Goal: Communication & Community: Answer question/provide support

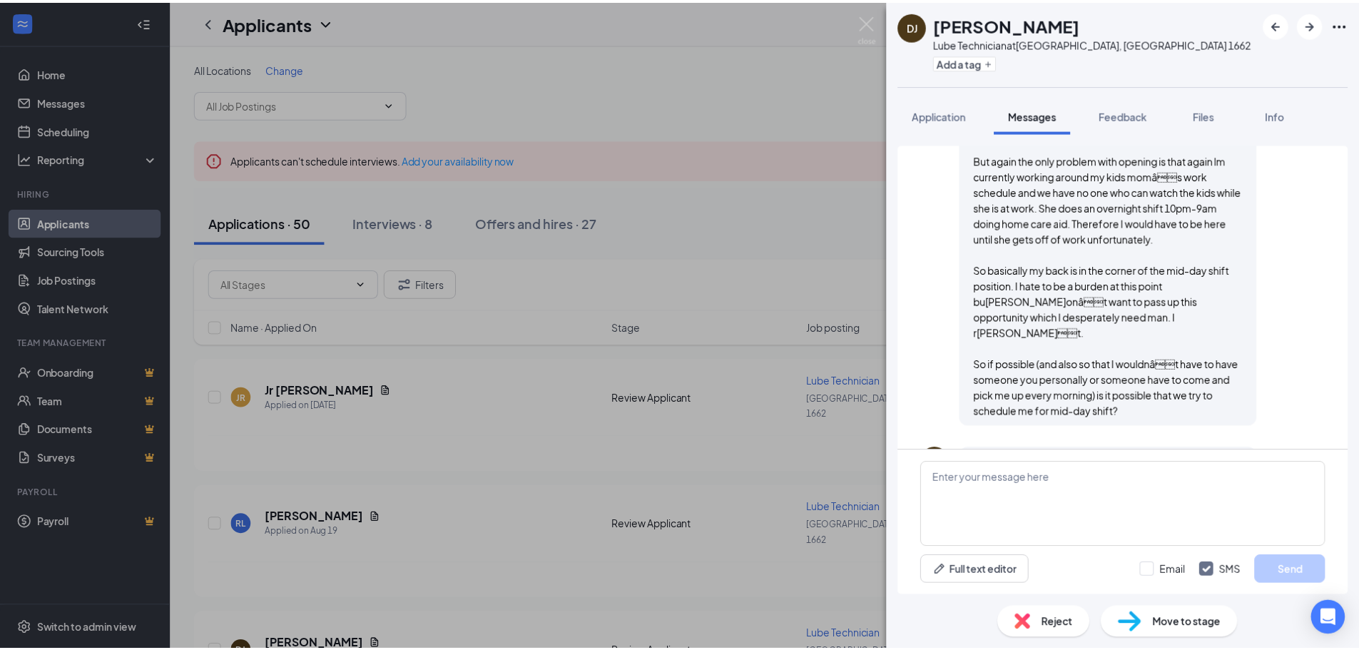
scroll to position [896, 0]
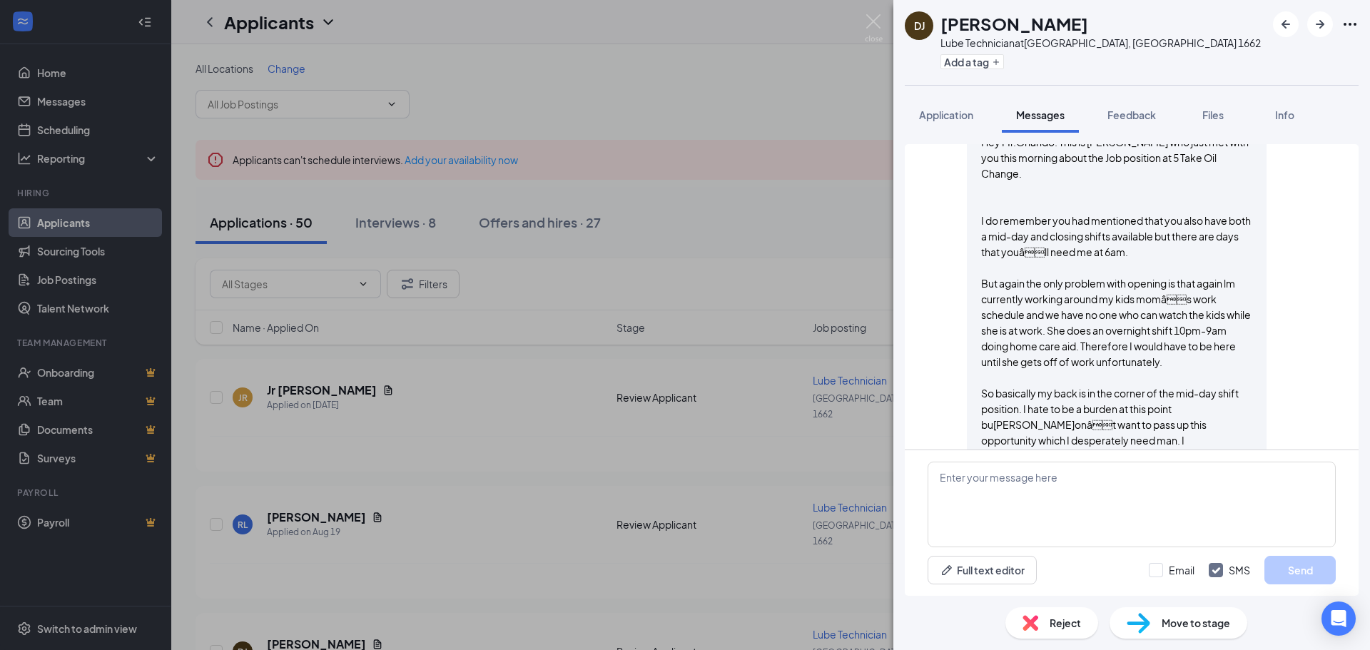
click at [776, 127] on div "[PERSON_NAME] Lube Technician at [GEOGRAPHIC_DATA], [GEOGRAPHIC_DATA] 1662 Add …" at bounding box center [685, 325] width 1370 height 650
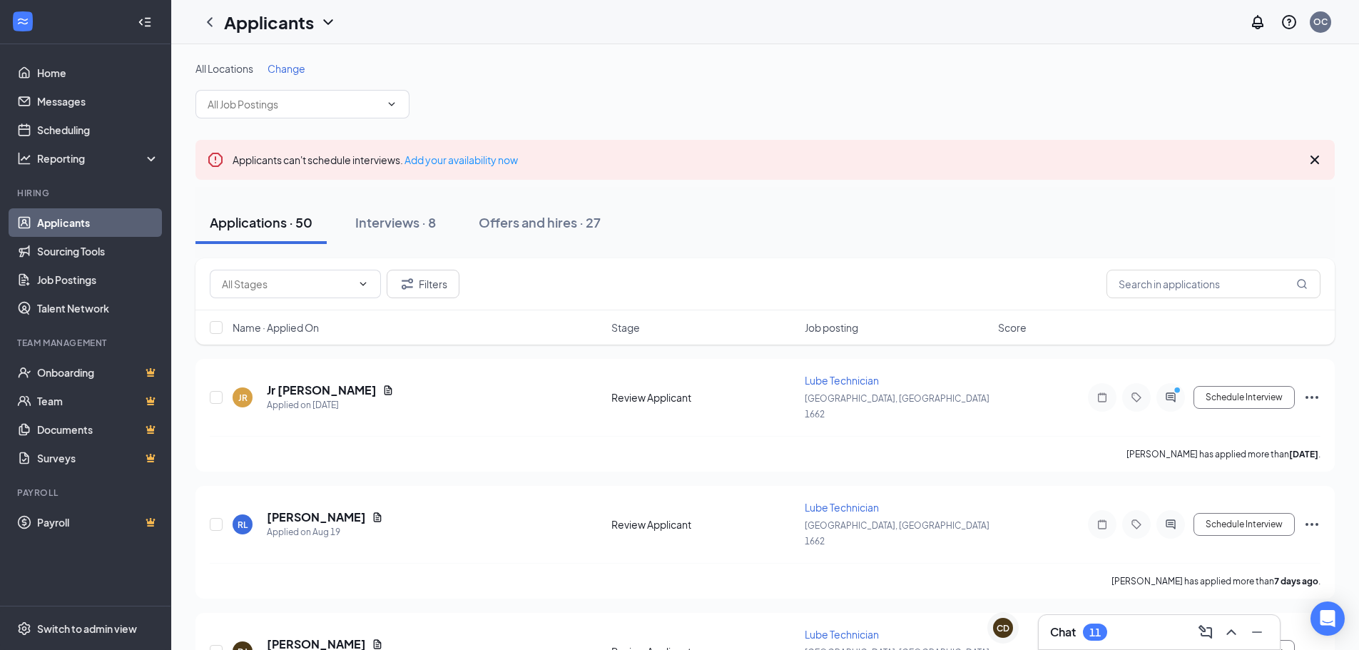
click at [1139, 638] on div "Chat 11" at bounding box center [1159, 632] width 218 height 23
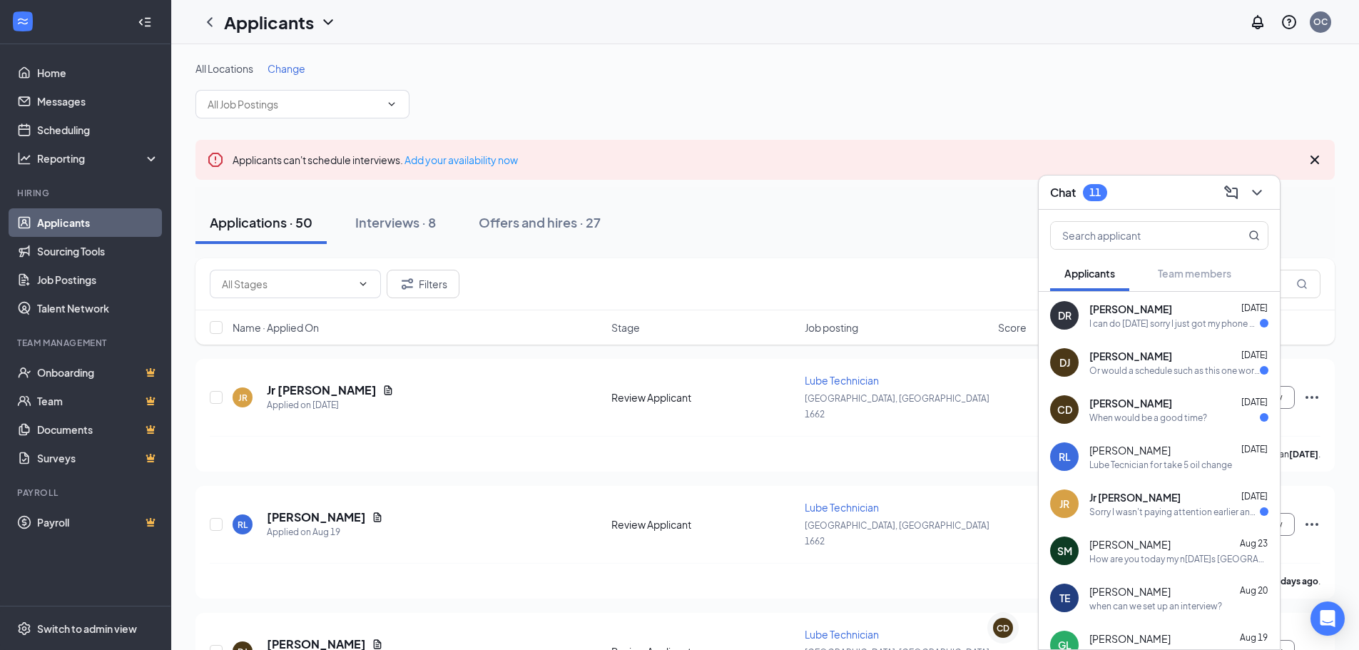
click at [1171, 325] on div "I can do [DATE] sorry I just got my phone back from being fixed" at bounding box center [1175, 324] width 171 height 12
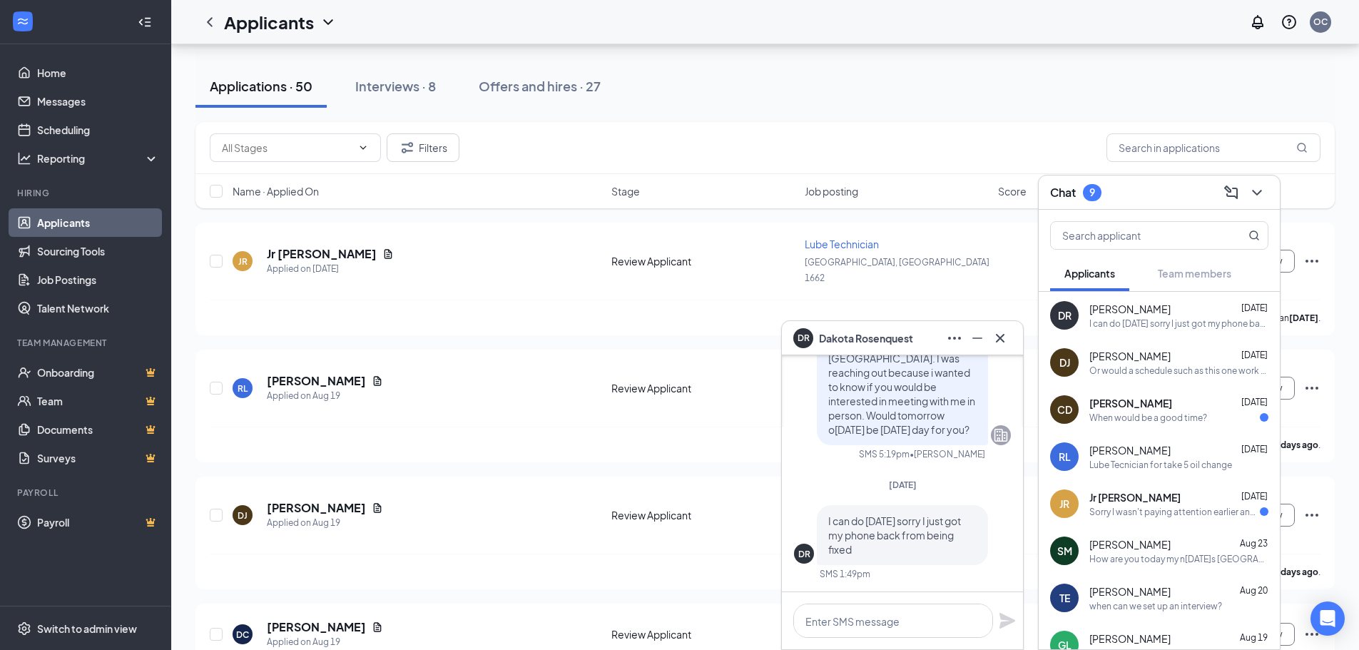
scroll to position [143, 0]
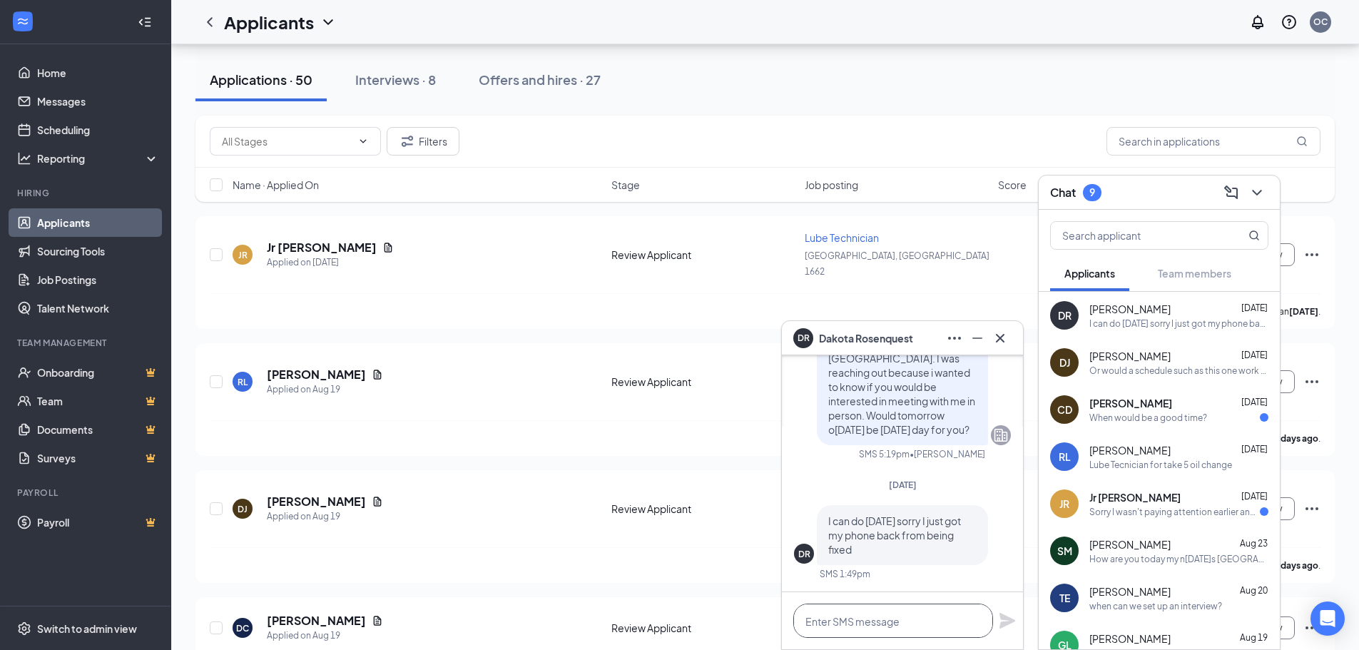
drag, startPoint x: 875, startPoint y: 618, endPoint x: 931, endPoint y: 631, distance: 58.0
click at [875, 618] on textarea at bounding box center [893, 621] width 200 height 34
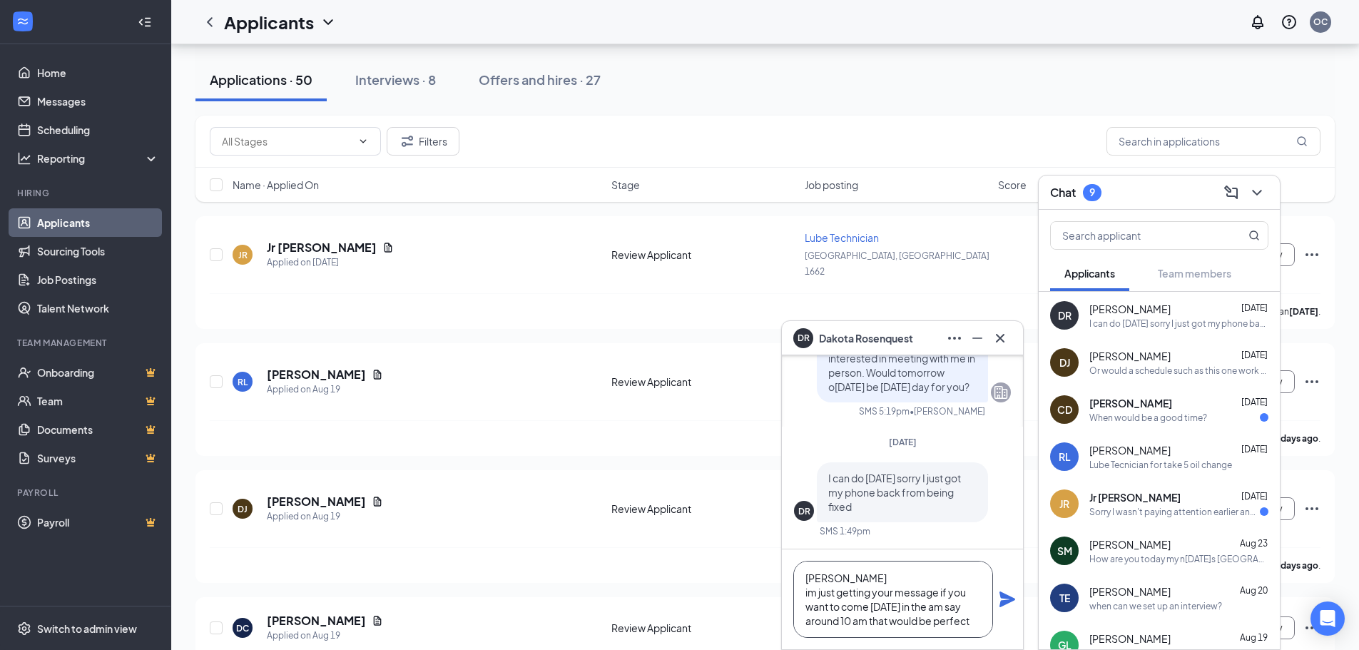
type textarea "[PERSON_NAME] im just getting your message if you want to come [DATE] in the am…"
click at [1012, 604] on icon "Plane" at bounding box center [1007, 599] width 17 height 17
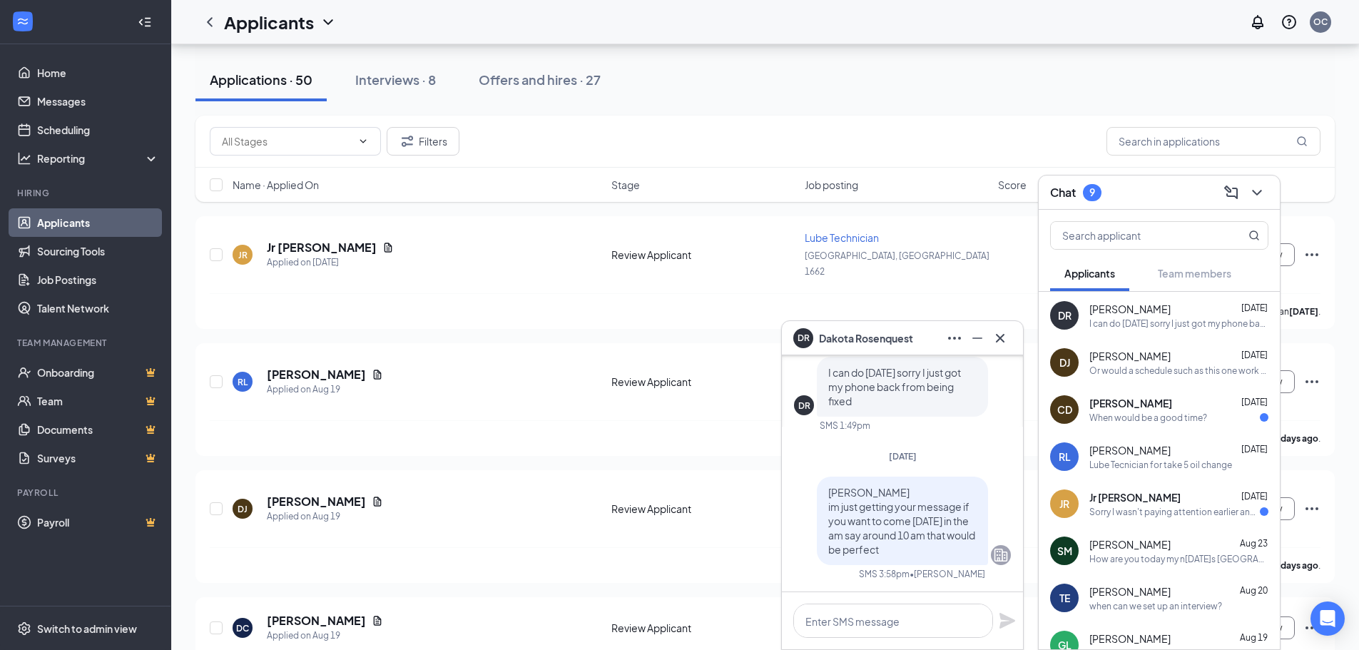
click at [1171, 414] on div "When would be a good time?" at bounding box center [1149, 418] width 118 height 12
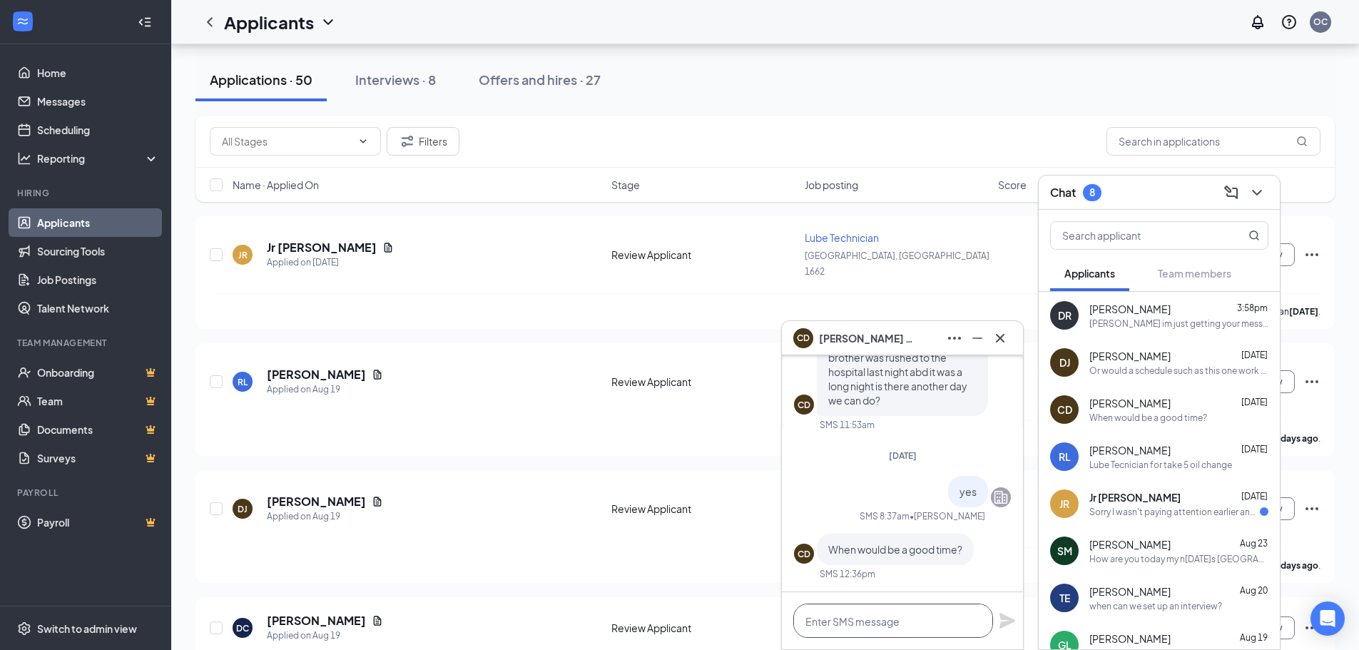
drag, startPoint x: 899, startPoint y: 623, endPoint x: 913, endPoint y: 622, distance: 13.6
click at [902, 622] on textarea at bounding box center [893, 621] width 200 height 34
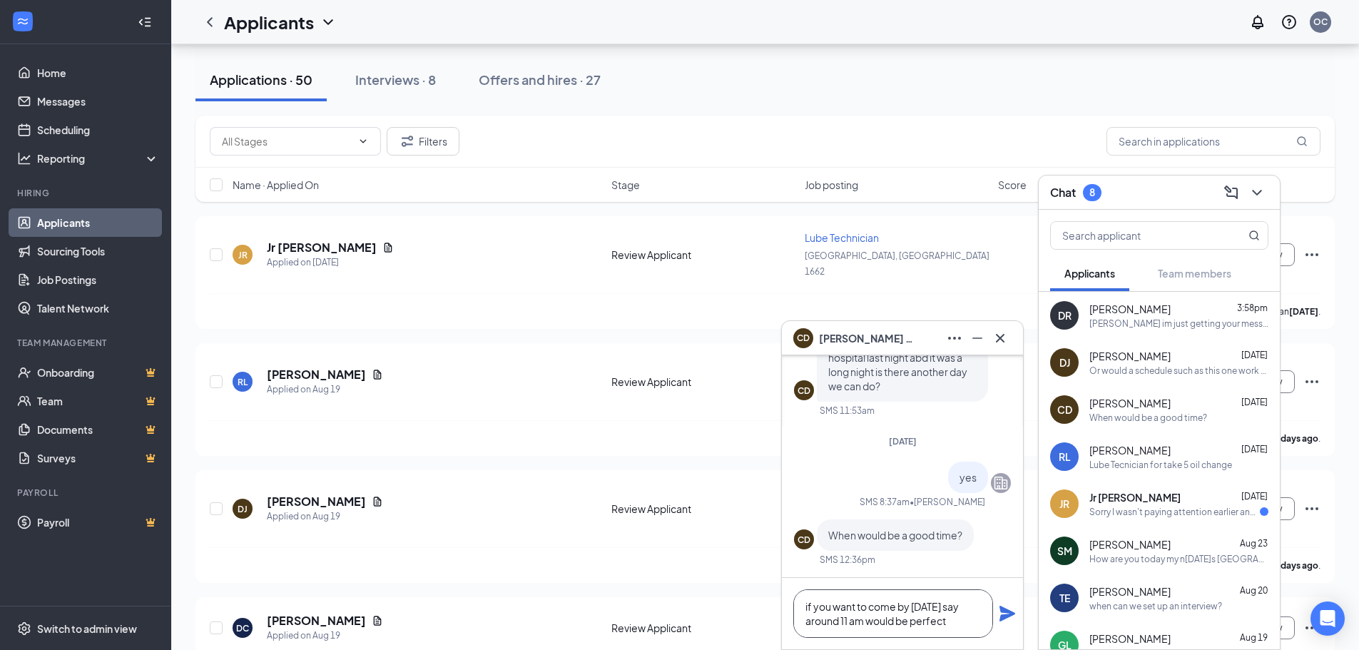
type textarea "if you want to come by [DATE] say around 11 am would be perfect"
click at [1010, 617] on icon "Plane" at bounding box center [1007, 613] width 17 height 17
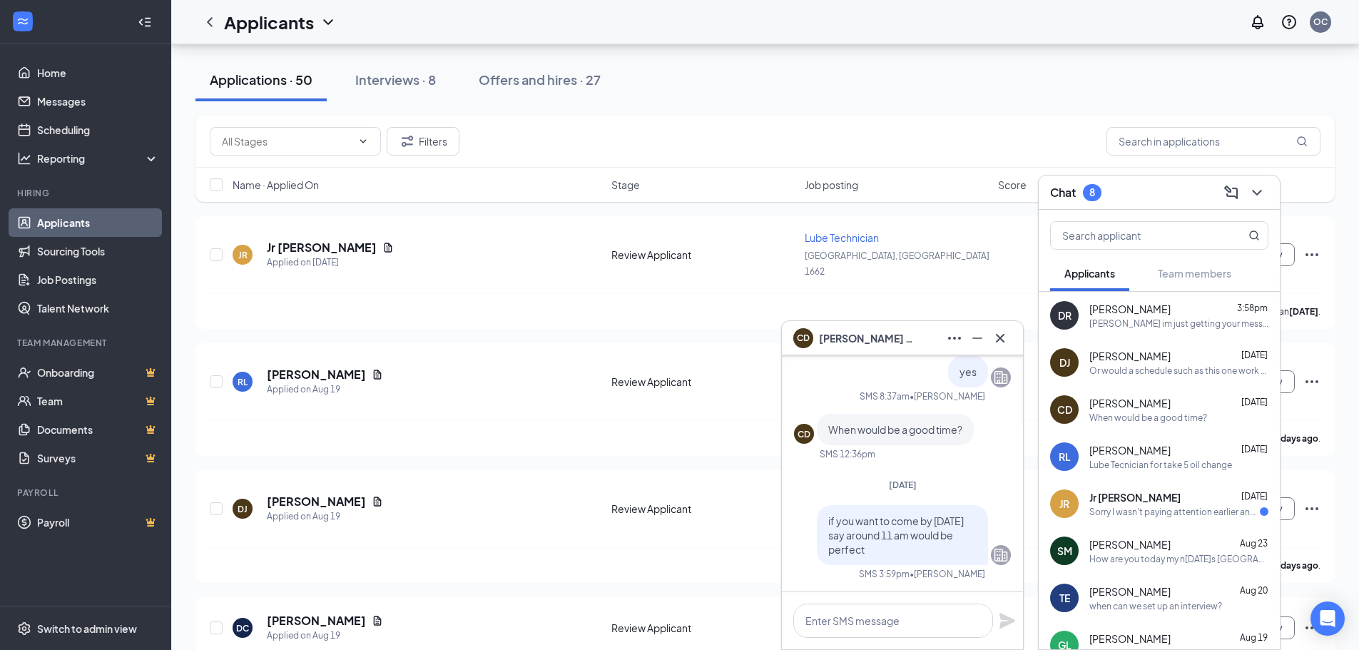
scroll to position [0, 0]
click at [1141, 499] on span "Jr [PERSON_NAME]" at bounding box center [1135, 497] width 91 height 14
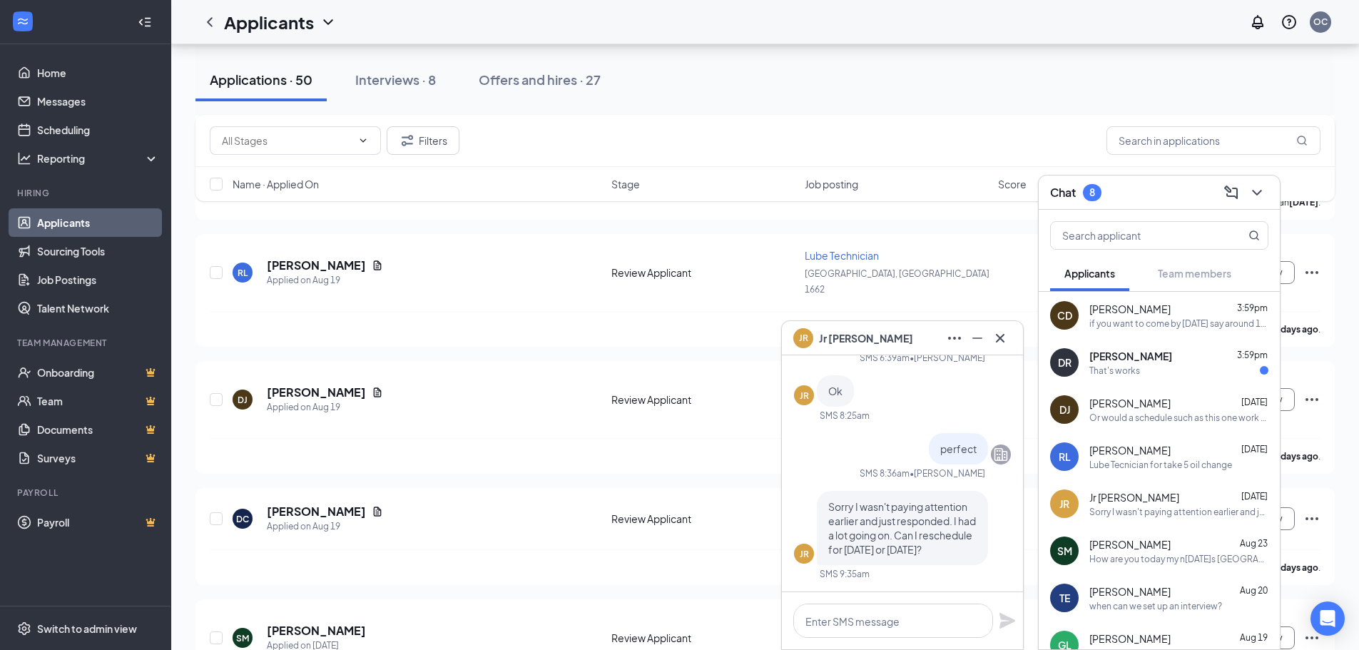
scroll to position [285, 0]
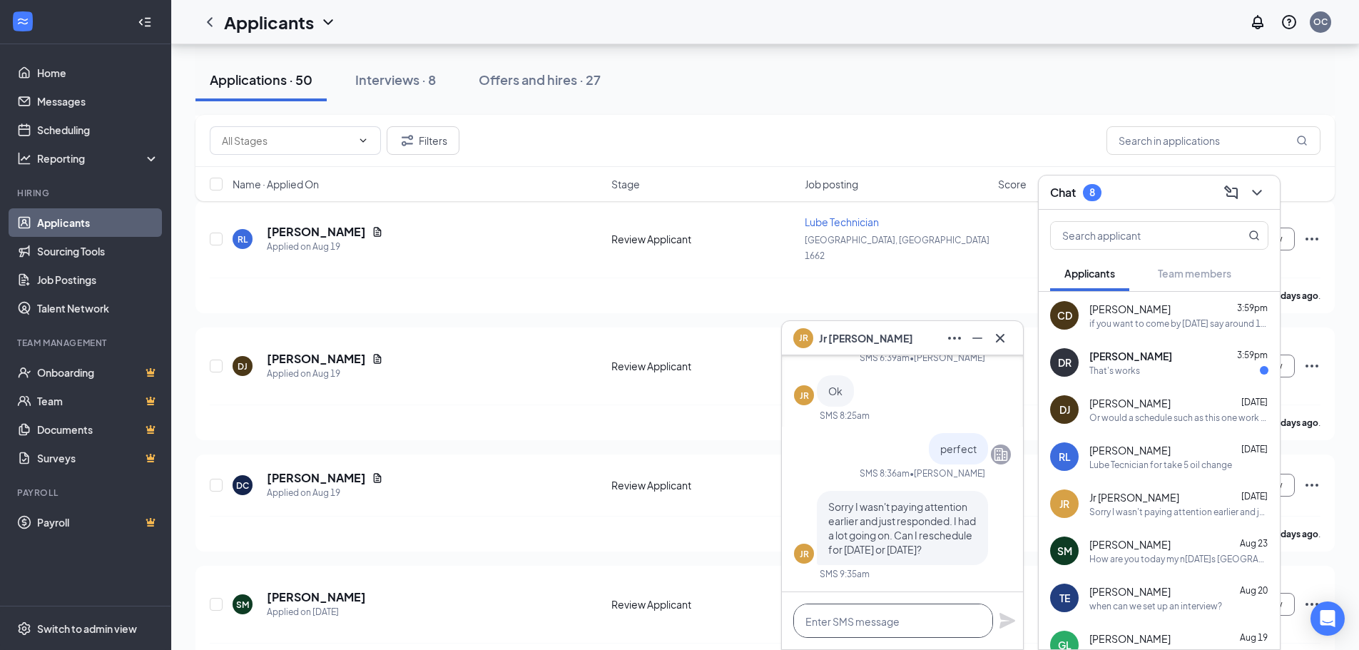
click at [889, 626] on textarea at bounding box center [893, 621] width 200 height 34
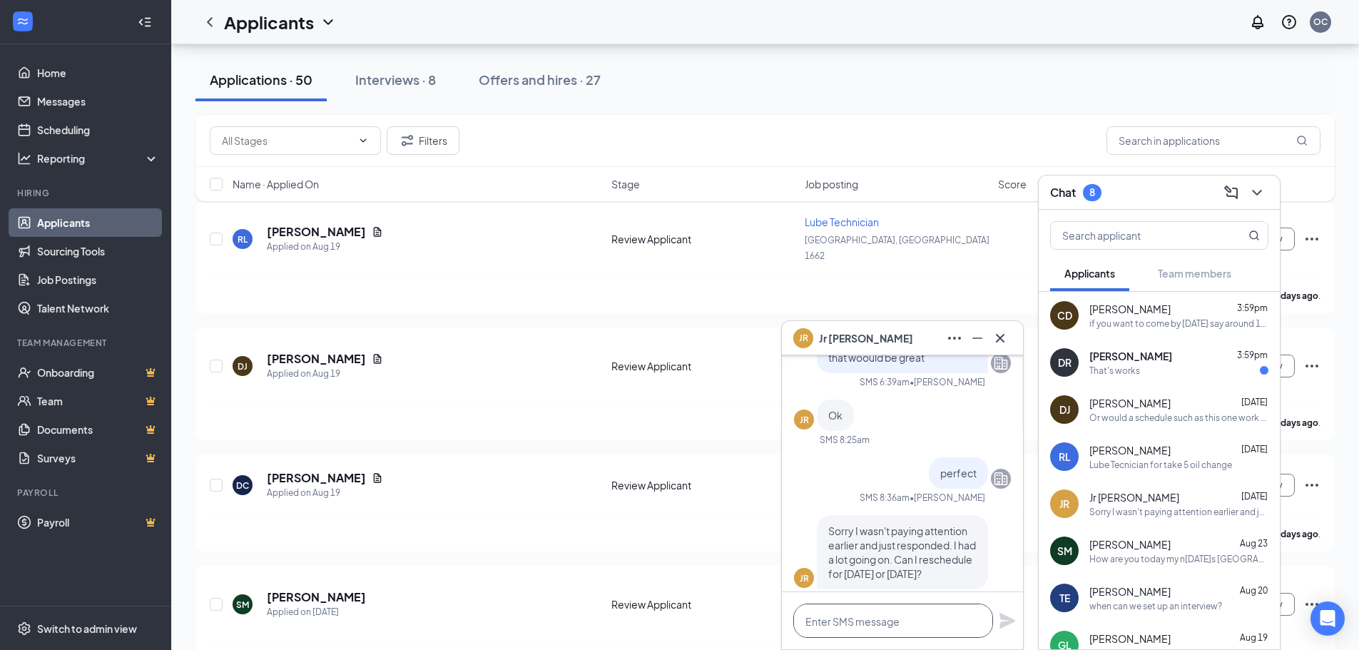
scroll to position [0, 0]
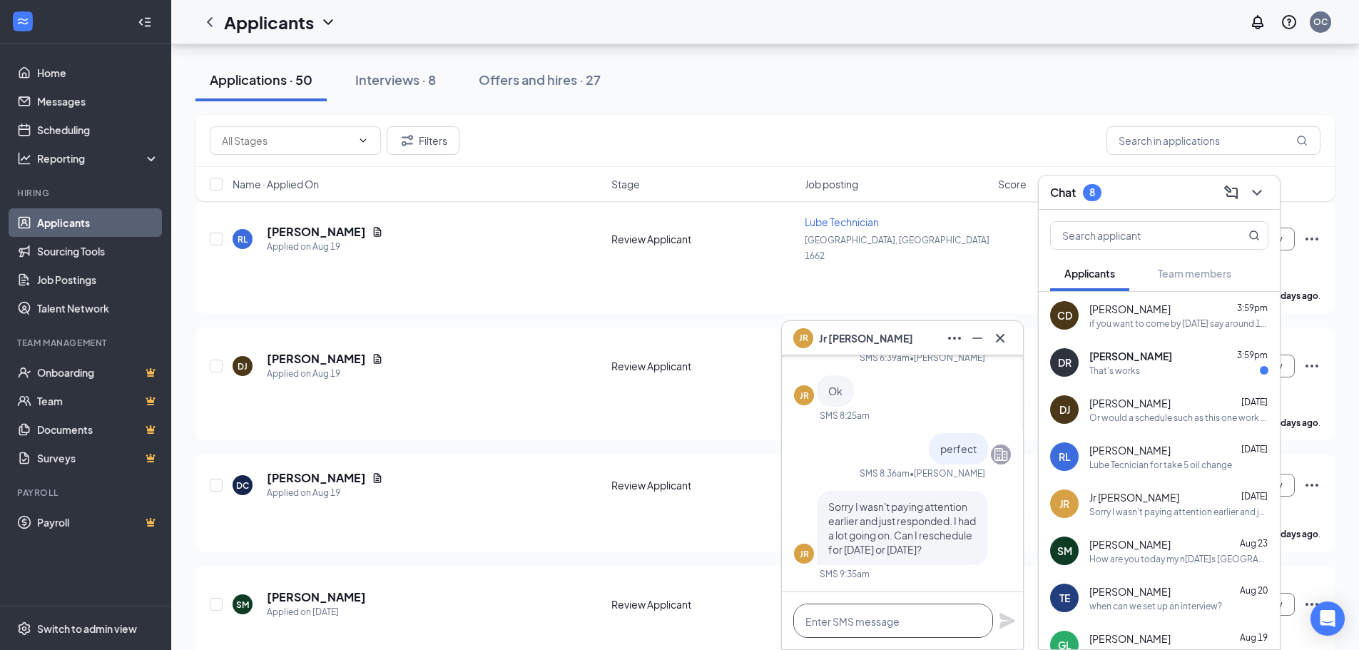
click at [922, 625] on textarea at bounding box center [893, 621] width 200 height 34
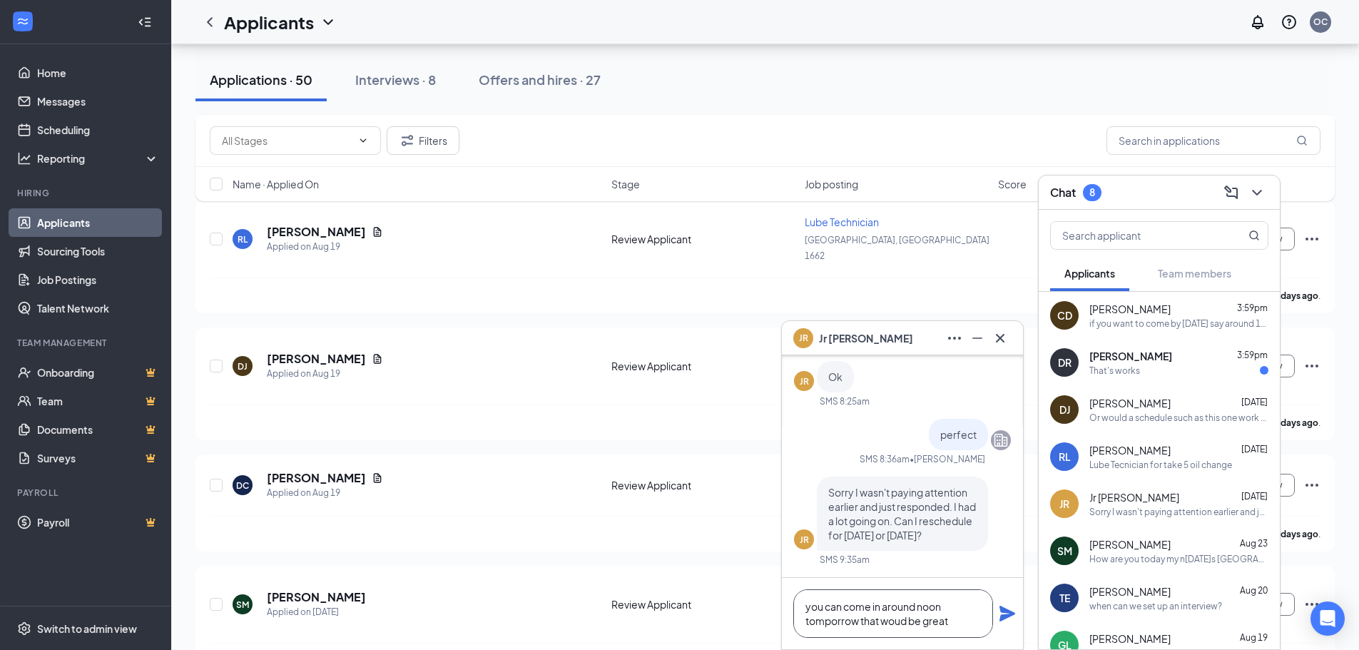
type textarea "you can come in around noon tomporrow that woud be great"
click at [1008, 620] on icon "Plane" at bounding box center [1007, 613] width 17 height 17
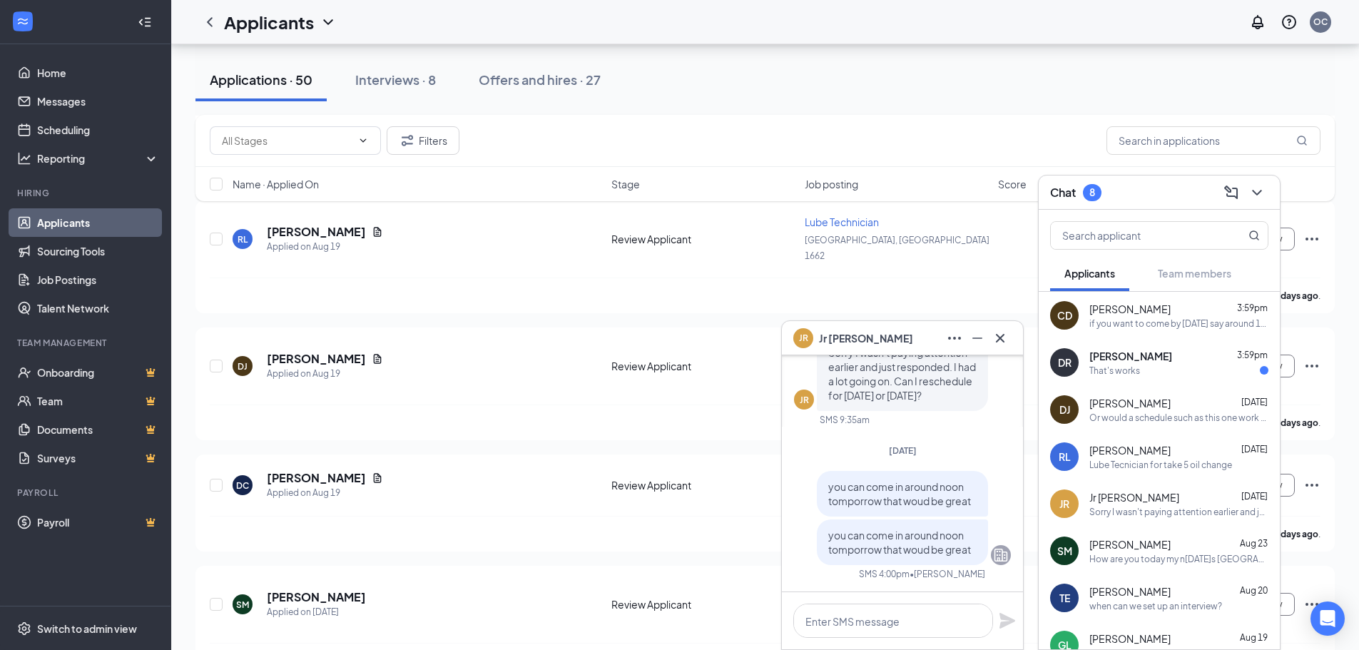
click at [1159, 372] on div "That's works" at bounding box center [1179, 371] width 179 height 12
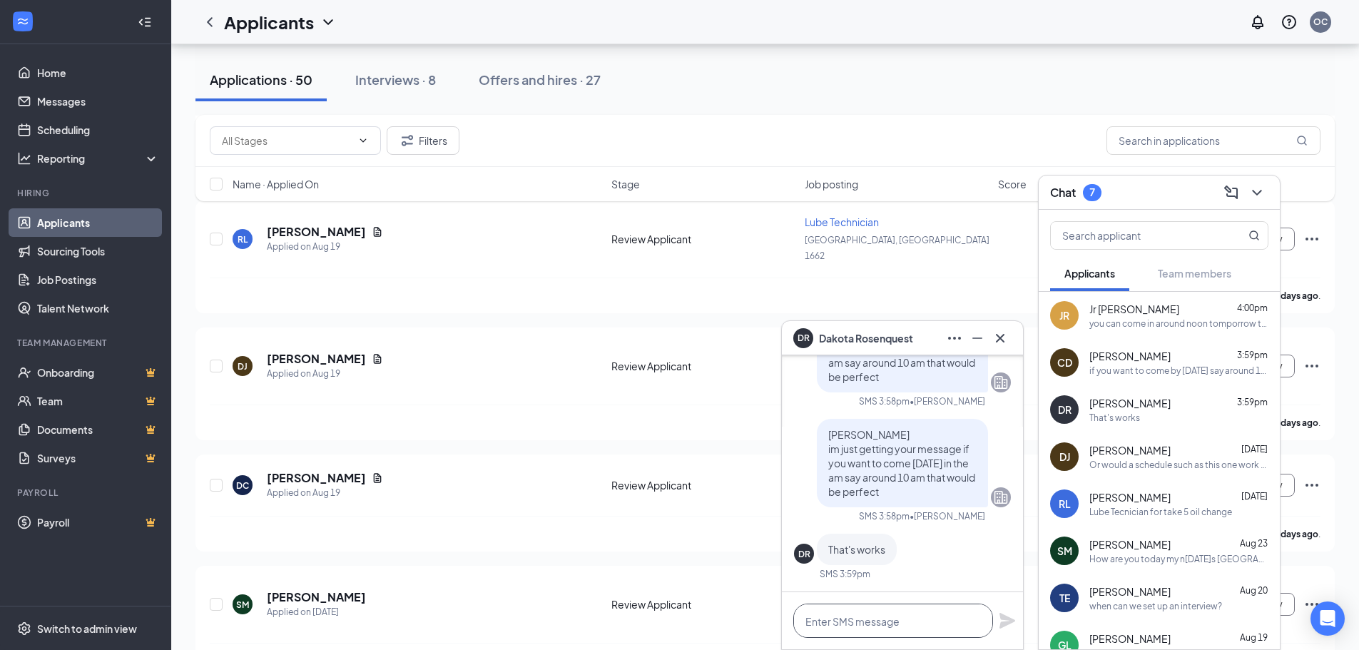
click at [915, 617] on textarea at bounding box center [893, 621] width 200 height 34
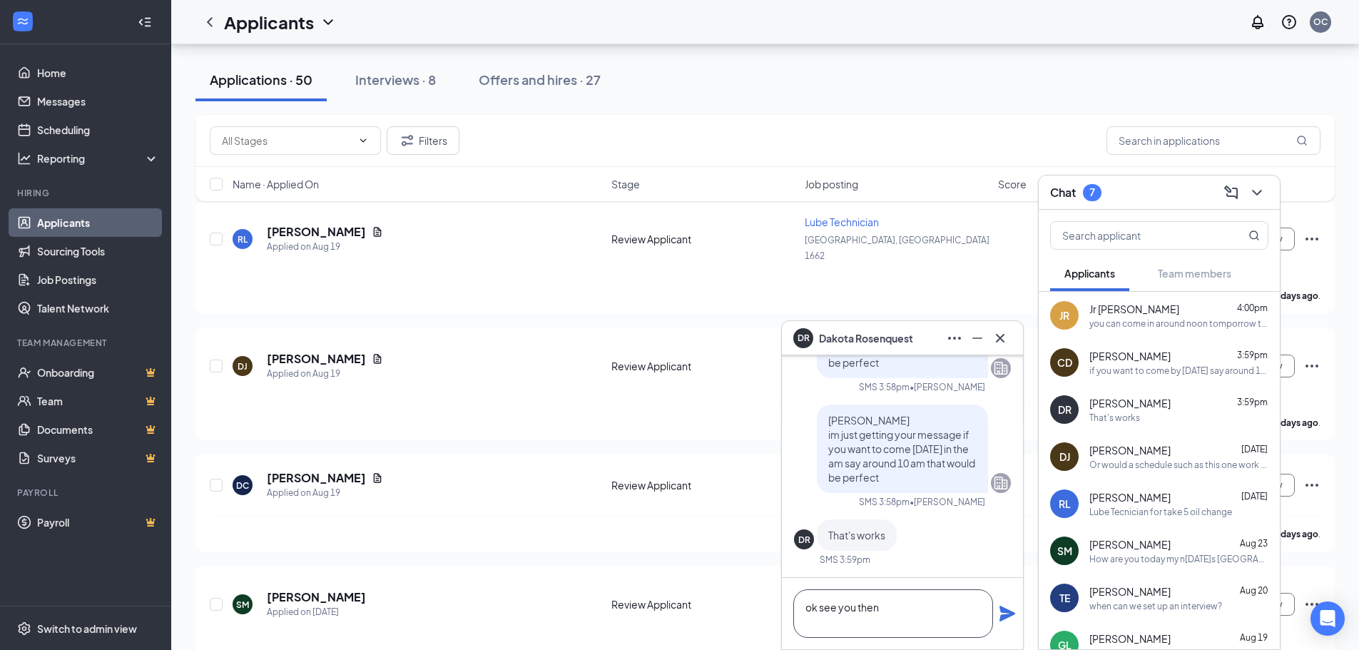
type textarea "ok see you then"
click at [1007, 612] on icon "Plane" at bounding box center [1008, 614] width 16 height 16
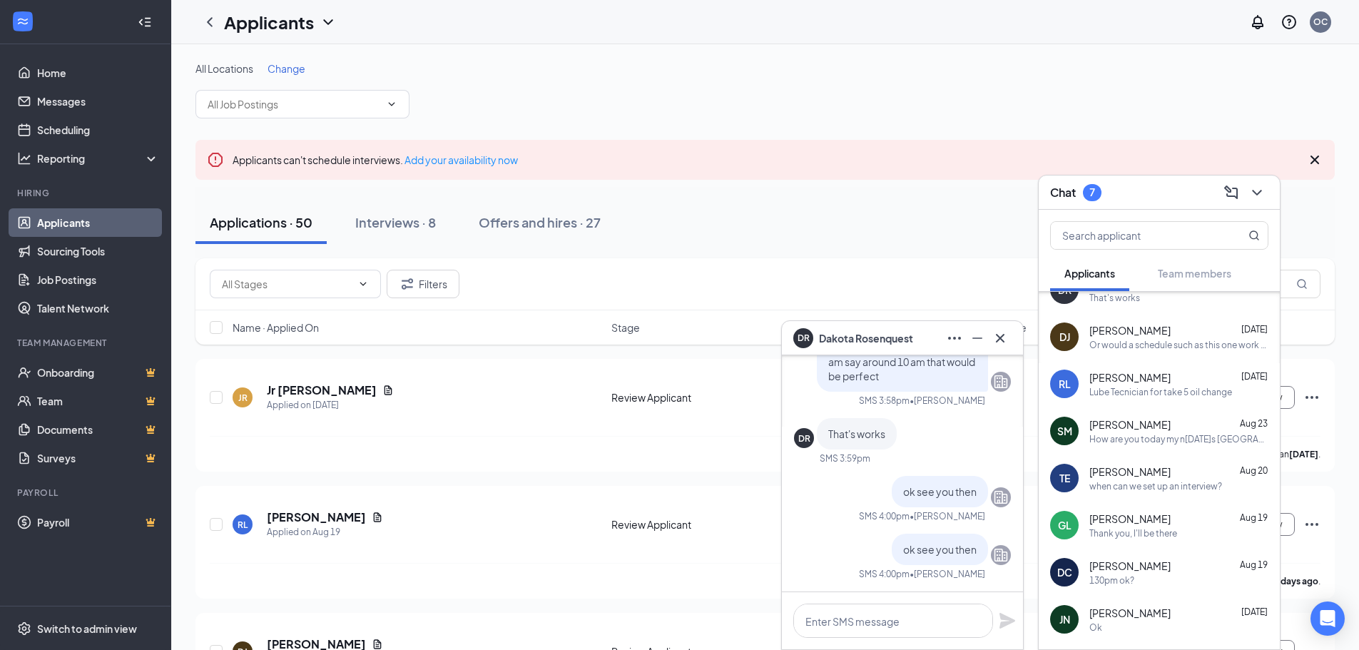
scroll to position [0, 0]
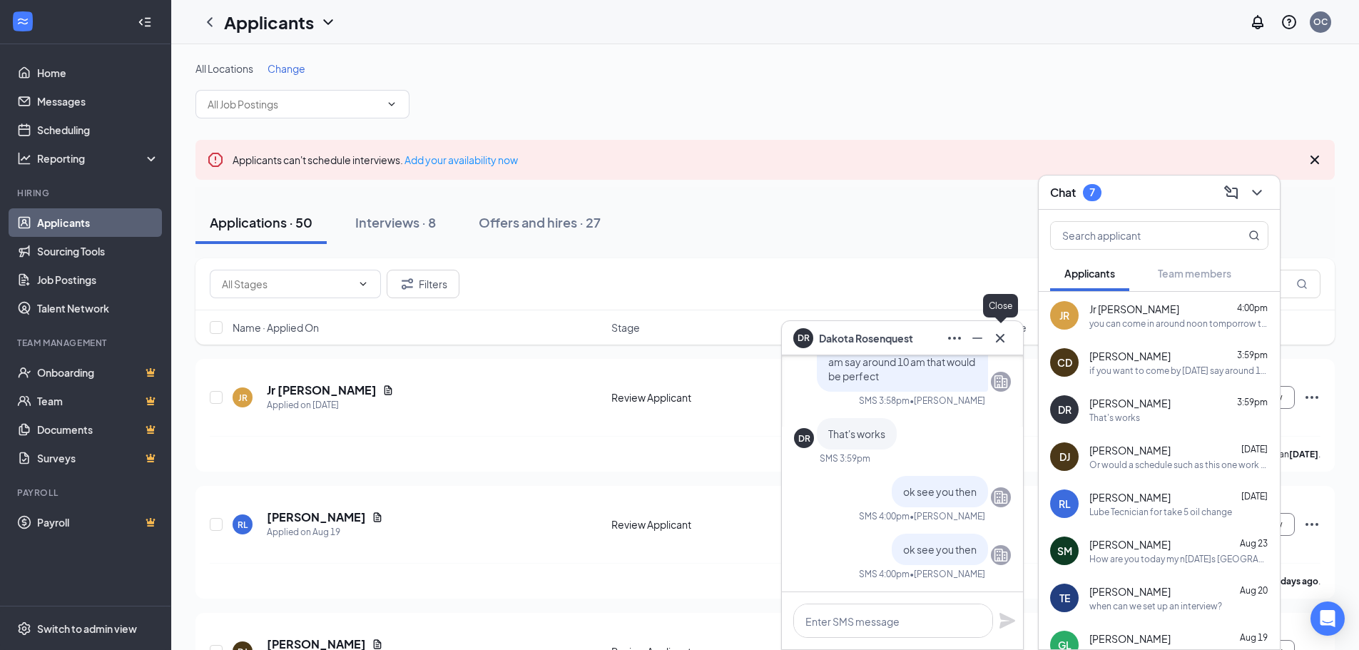
click at [1007, 342] on icon "Cross" at bounding box center [1000, 338] width 17 height 17
